Goal: Complete application form

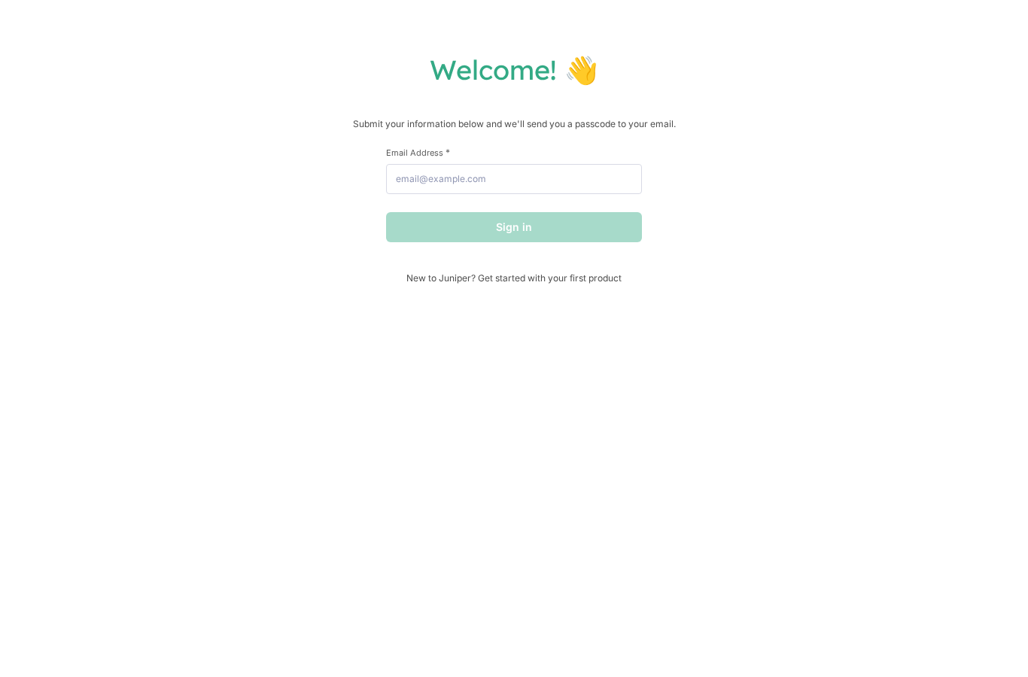
click at [844, 290] on div "Welcome! 👋 Submit your information below and we'll send you a passcode to your …" at bounding box center [514, 338] width 1028 height 677
click at [844, 22] on div "Welcome! 👋 Submit your information below and we'll send you a passcode to your …" at bounding box center [514, 338] width 1028 height 677
click at [844, 181] on div "Welcome! 👋 Submit your information below and we'll send you a passcode to your …" at bounding box center [514, 168] width 998 height 231
click at [844, 223] on div "Welcome! 👋 Submit your information below and we'll send you a passcode to your …" at bounding box center [514, 168] width 998 height 231
click at [941, 342] on div "Welcome! 👋 Submit your information below and we'll send you a passcode to your …" at bounding box center [514, 338] width 1028 height 677
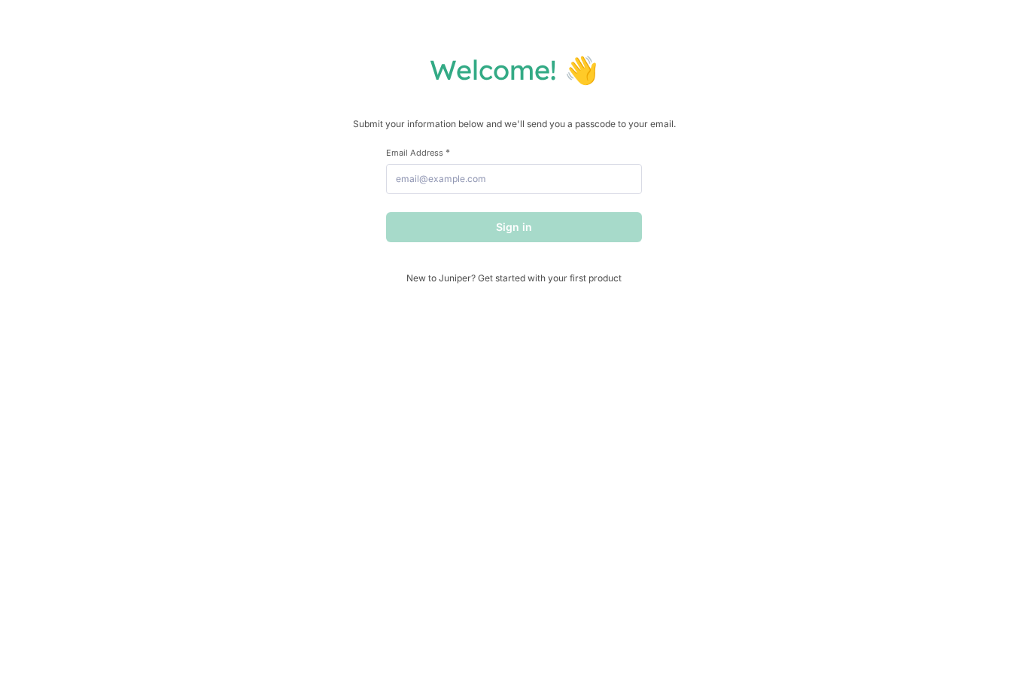
click at [844, 2] on div "Welcome! 👋 Submit your information below and we'll send you a passcode to your …" at bounding box center [514, 338] width 1028 height 677
click at [893, 412] on div "Welcome! 👋 Submit your information below and we'll send you a passcode to your …" at bounding box center [514, 338] width 1028 height 677
click at [844, 8] on div "Welcome! 👋 Submit your information below and we'll send you a passcode to your …" at bounding box center [514, 338] width 1028 height 677
click at [877, 400] on div "Welcome! 👋 Submit your information below and we'll send you a passcode to your …" at bounding box center [514, 338] width 1028 height 677
click at [877, 14] on div "Welcome! 👋 Submit your information below and we'll send you a passcode to your …" at bounding box center [514, 338] width 1028 height 677
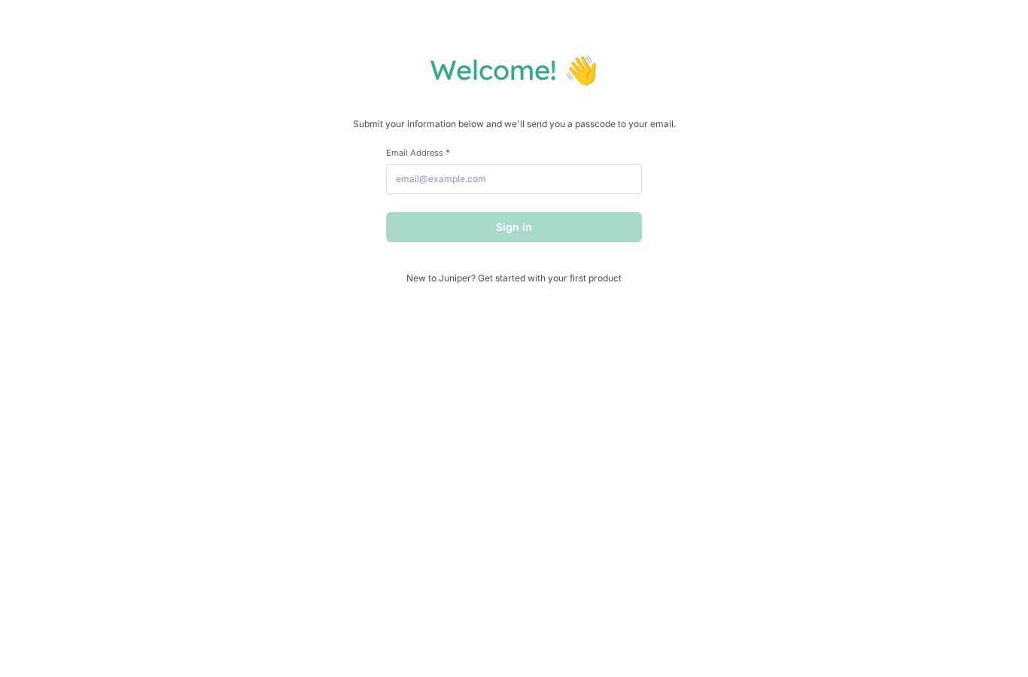
click at [877, 151] on div "Welcome! 👋 Submit your information below and we'll send you a passcode to your …" at bounding box center [514, 168] width 998 height 231
click at [941, 120] on p "Submit your information below and we'll send you a passcode to your email." at bounding box center [514, 124] width 998 height 15
click at [941, 166] on div "Welcome! 👋 Submit your information below and we'll send you a passcode to your …" at bounding box center [514, 168] width 998 height 231
click at [876, 141] on div "Welcome! 👋 Submit your information below and we'll send you a passcode to your …" at bounding box center [514, 168] width 998 height 231
click at [877, 111] on div "Welcome! 👋 Submit your information below and we'll send you a passcode to your …" at bounding box center [514, 168] width 998 height 231
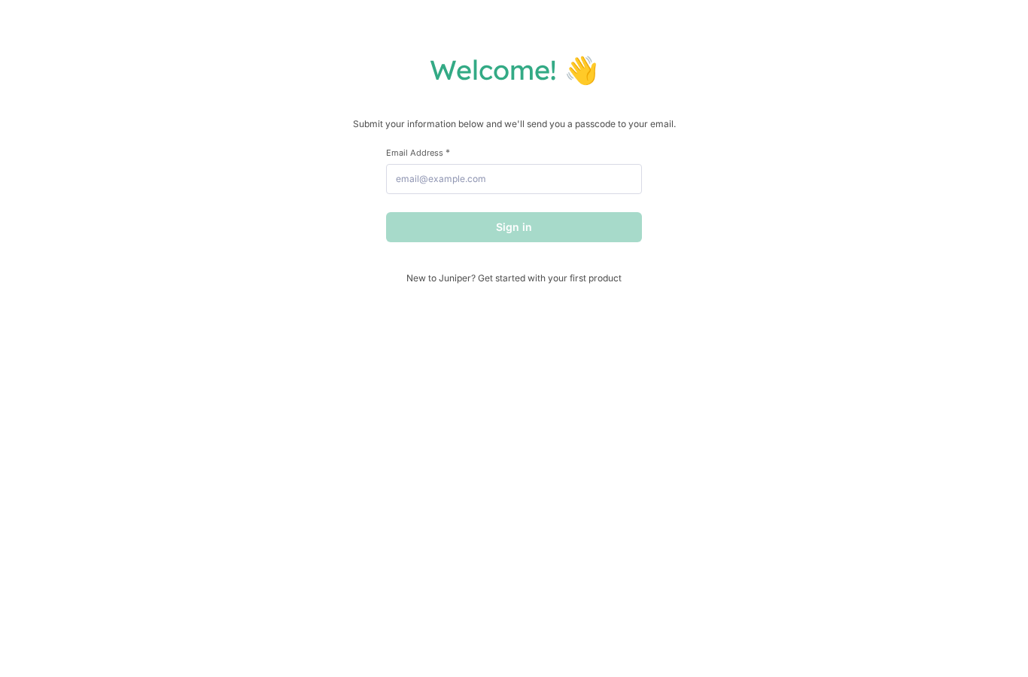
click at [812, 276] on div "Welcome! 👋 Submit your information below and we'll send you a passcode to your …" at bounding box center [514, 168] width 998 height 231
click at [877, 120] on p "Submit your information below and we'll send you a passcode to your email." at bounding box center [514, 124] width 998 height 15
